Goal: Check status

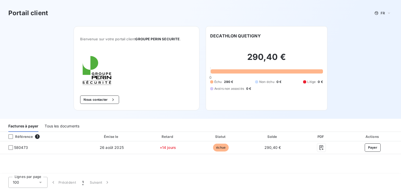
click at [281, 61] on h2 "290,40 €" at bounding box center [266, 60] width 113 height 16
drag, startPoint x: 241, startPoint y: 59, endPoint x: 308, endPoint y: 58, distance: 66.9
click at [308, 58] on h2 "290,40 €" at bounding box center [266, 60] width 113 height 16
click at [361, 63] on div "Portail client FR Bienvenue sur votre portail client GROUPE PERIN SECURITE . No…" at bounding box center [200, 59] width 401 height 119
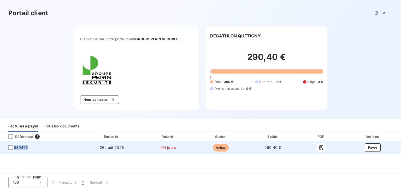
drag, startPoint x: 14, startPoint y: 147, endPoint x: 39, endPoint y: 151, distance: 25.1
click at [39, 151] on td "580473" at bounding box center [41, 147] width 83 height 13
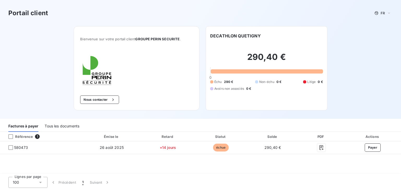
click at [139, 162] on div "Référence 1 Émise le Retard Statut Solde PDF Actions 580473 [DATE] +14 jours éc…" at bounding box center [200, 153] width 401 height 42
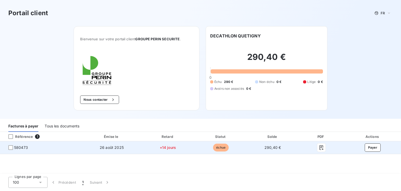
click at [219, 149] on span "échue" at bounding box center [221, 147] width 16 height 8
click at [322, 148] on icon "button" at bounding box center [321, 147] width 5 height 5
